Goal: Information Seeking & Learning: Find specific fact

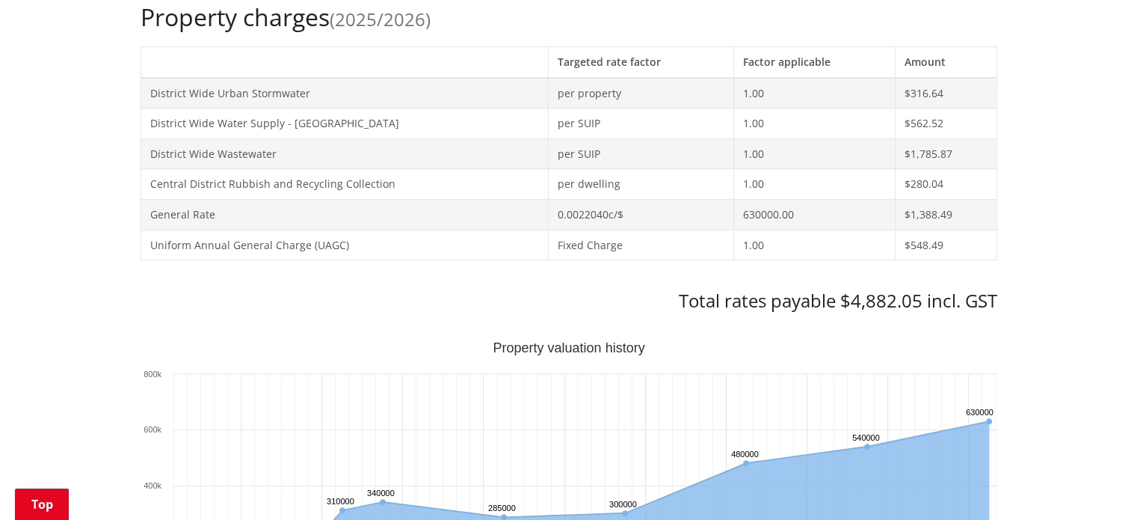
scroll to position [449, 0]
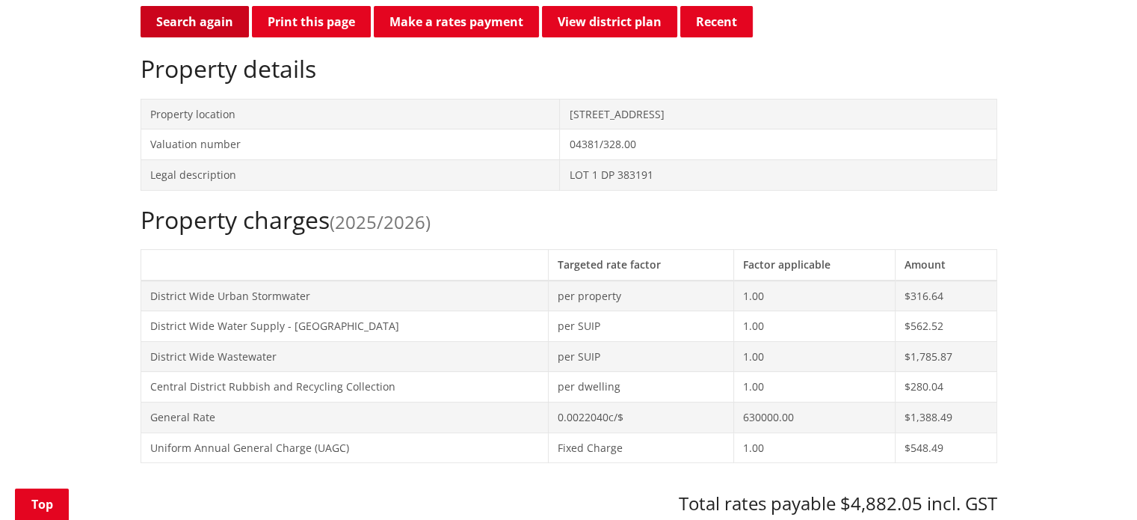
click at [203, 14] on link "Search again" at bounding box center [195, 21] width 108 height 31
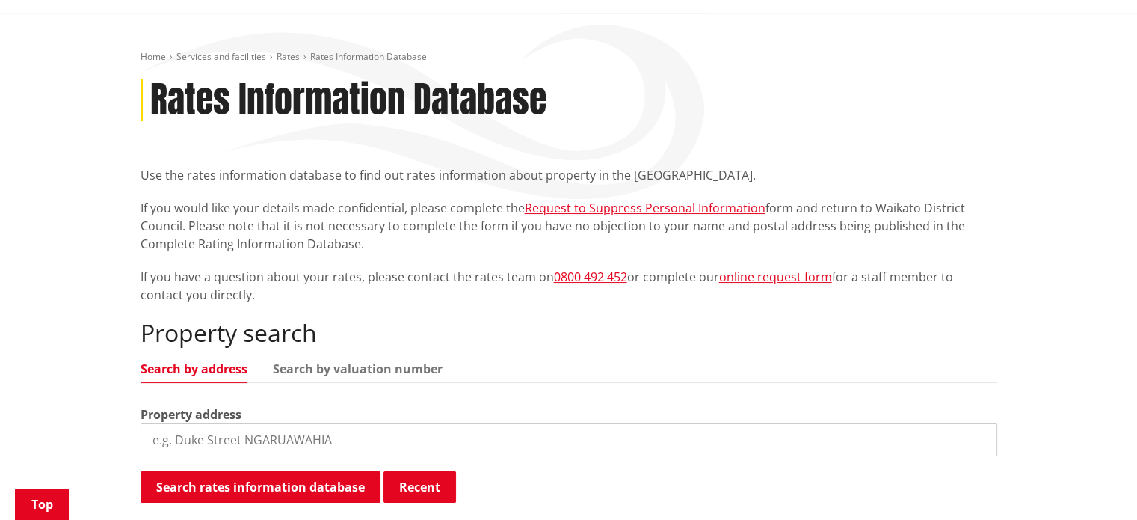
scroll to position [224, 0]
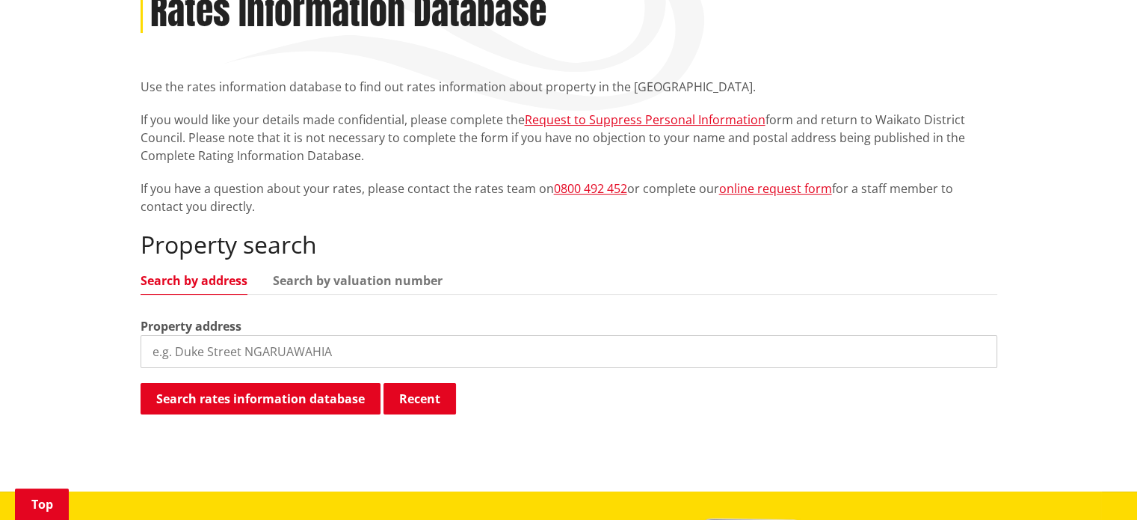
click at [296, 348] on input "search" at bounding box center [569, 351] width 857 height 33
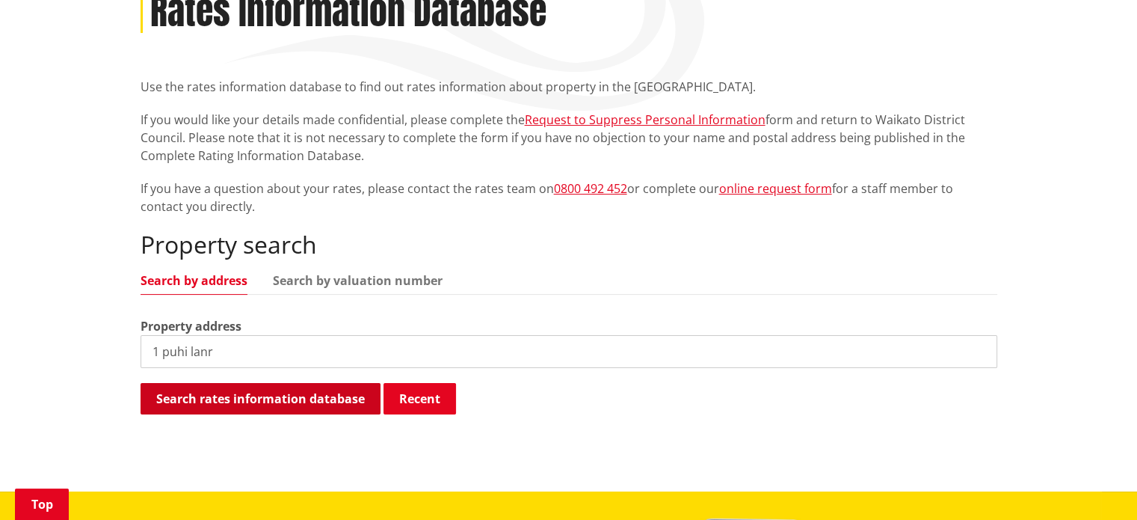
click at [267, 395] on button "Search rates information database" at bounding box center [261, 398] width 240 height 31
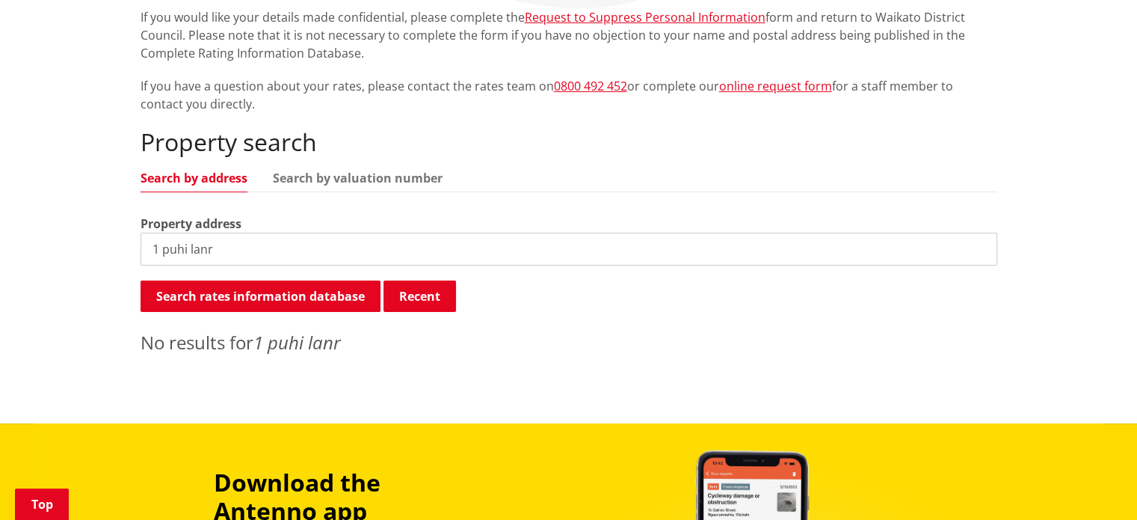
scroll to position [449, 0]
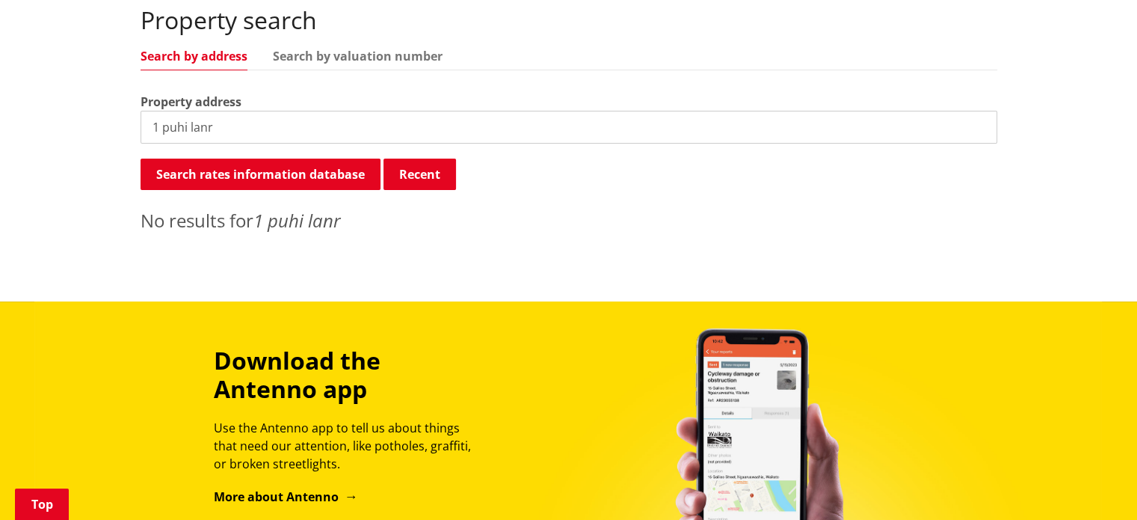
click at [277, 134] on input "1 puhi lanr" at bounding box center [569, 127] width 857 height 33
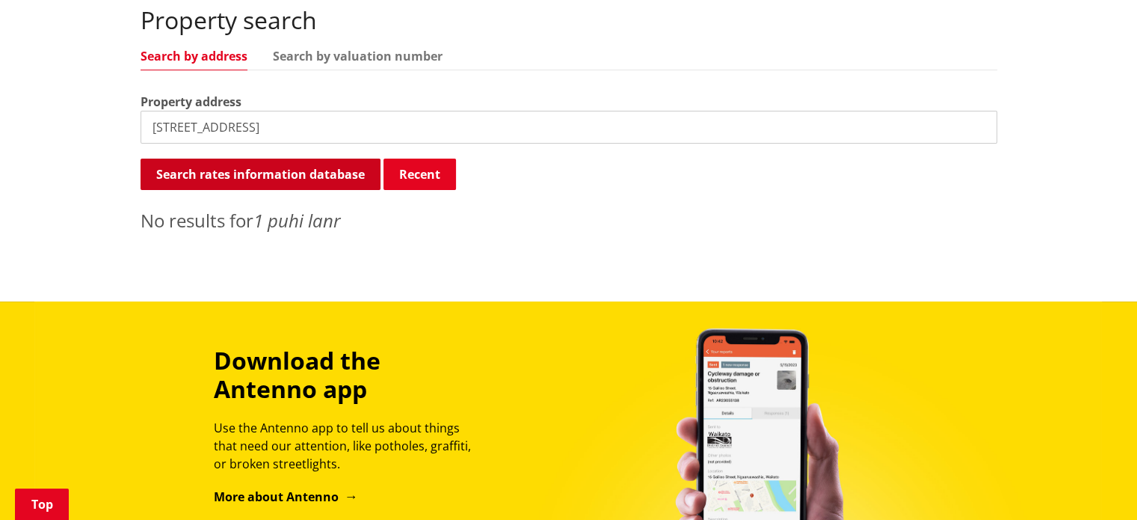
type input "1 puhi lane"
click at [265, 181] on button "Search rates information database" at bounding box center [261, 173] width 240 height 31
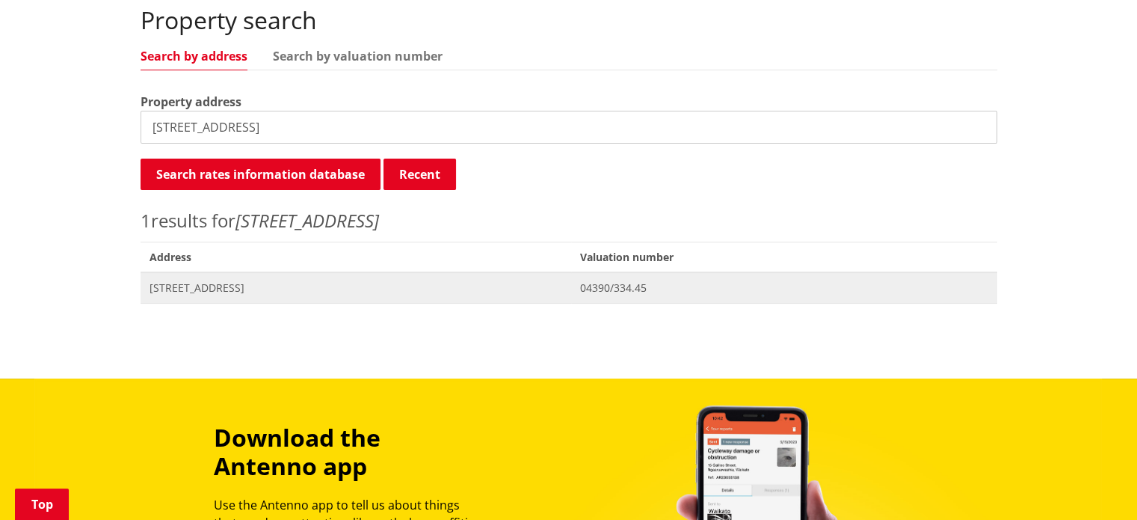
click at [269, 299] on span "Address 1 Puhi Lane PVT TE KAUWHATA" at bounding box center [356, 287] width 431 height 31
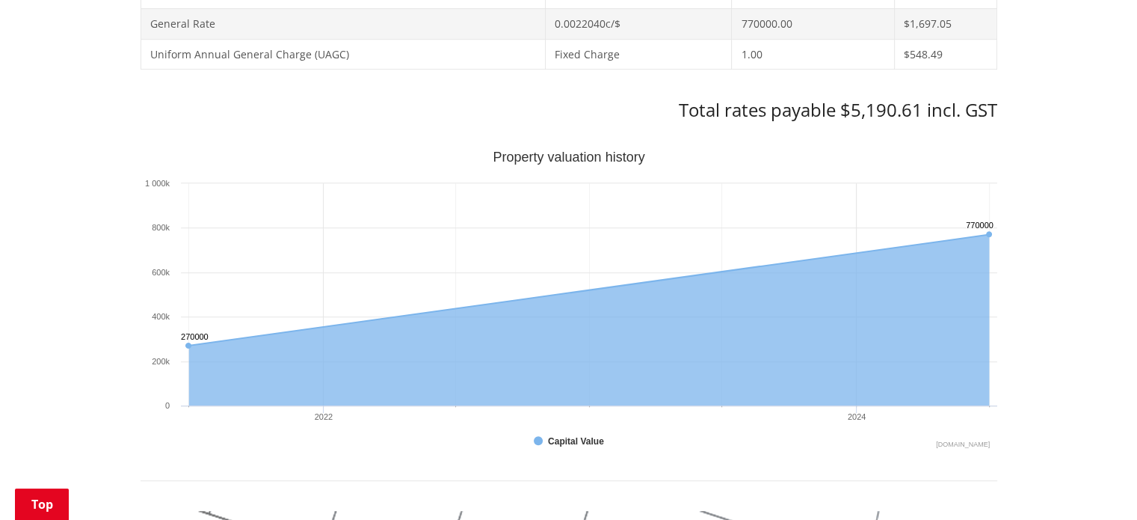
scroll to position [598, 0]
